Goal: Find specific page/section: Find specific page/section

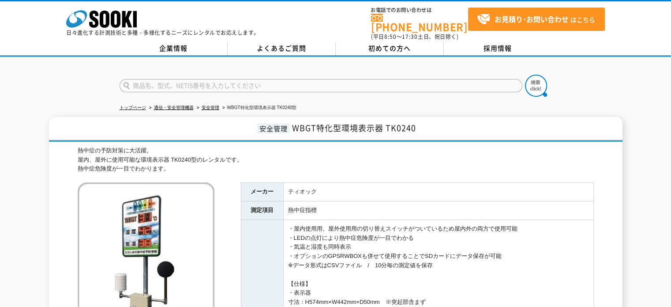
click at [308, 183] on td "ティオック" at bounding box center [438, 192] width 310 height 19
copy td "ティオック"
click at [233, 79] on input "text" at bounding box center [321, 85] width 403 height 13
paste input "ティオック"
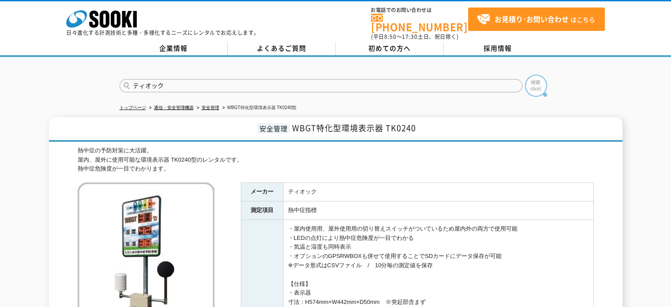
type input "ティオック"
click at [530, 81] on img at bounding box center [536, 86] width 22 height 22
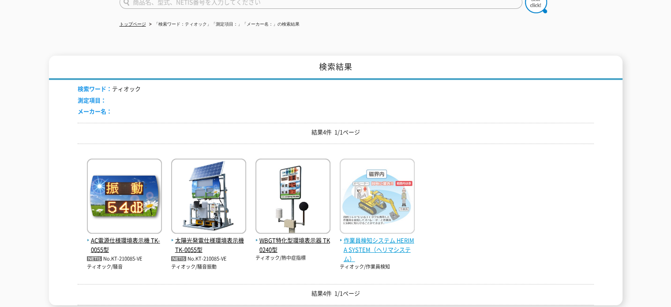
scroll to position [88, 0]
